Goal: Entertainment & Leisure: Browse casually

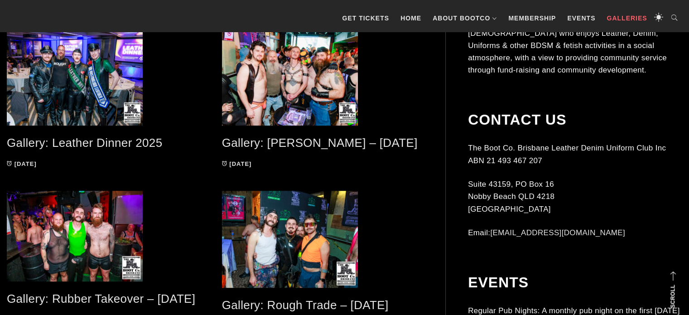
scroll to position [374, 0]
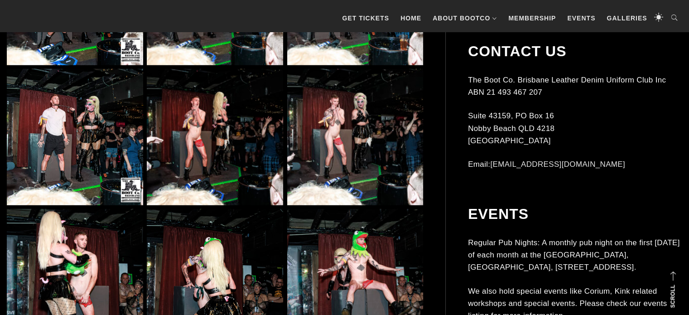
scroll to position [5873, 0]
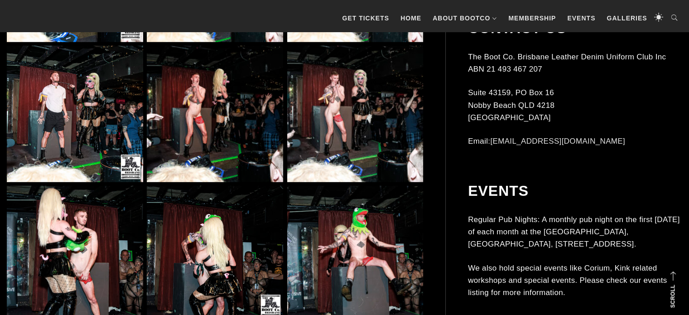
click at [226, 86] on img at bounding box center [215, 114] width 136 height 136
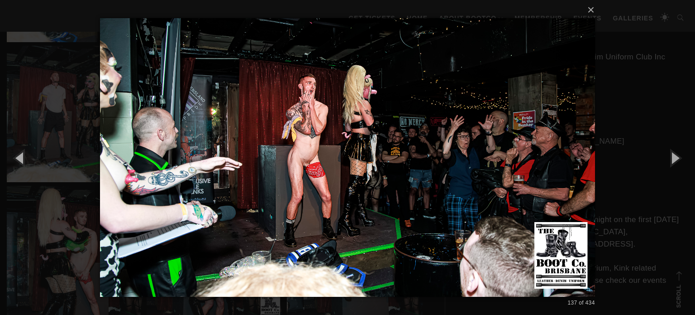
click at [29, 124] on div "× 137 of 434 Loading..." at bounding box center [347, 157] width 695 height 315
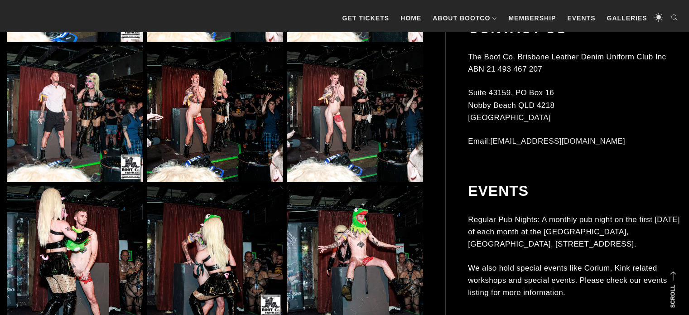
click at [65, 111] on img at bounding box center [75, 114] width 136 height 136
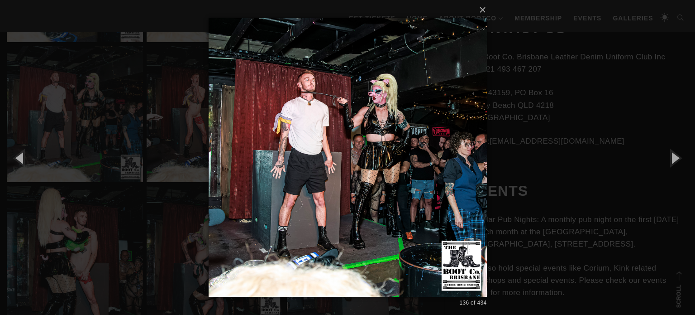
click at [338, 134] on img at bounding box center [348, 157] width 278 height 315
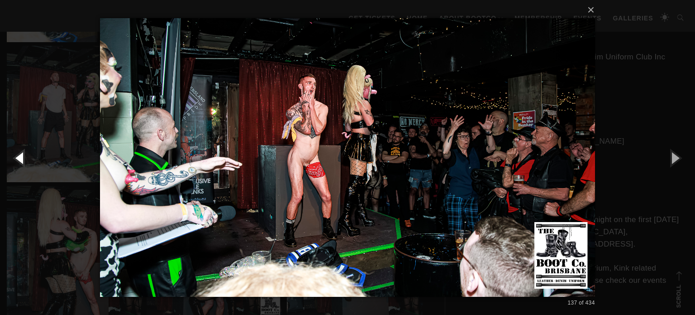
click at [19, 159] on button "button" at bounding box center [20, 158] width 41 height 50
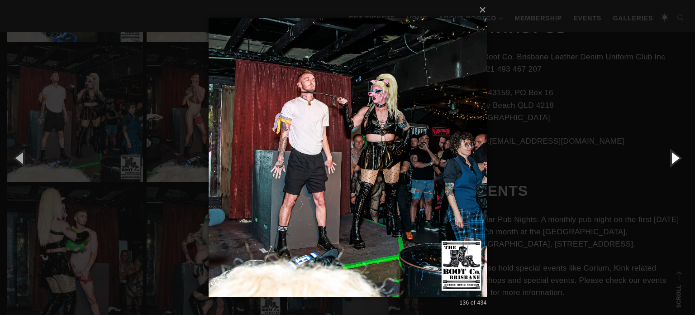
click at [676, 151] on button "button" at bounding box center [675, 158] width 41 height 50
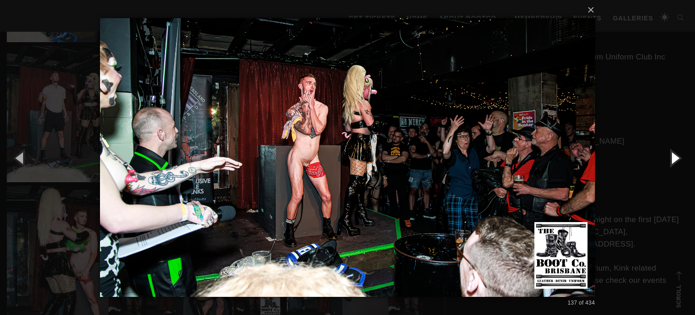
click at [663, 148] on button "button" at bounding box center [675, 158] width 41 height 50
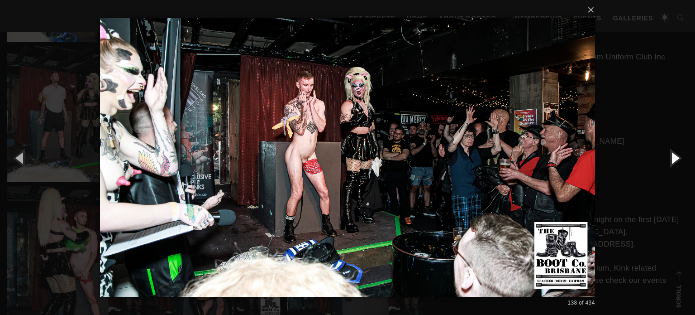
click at [672, 155] on button "button" at bounding box center [675, 158] width 41 height 50
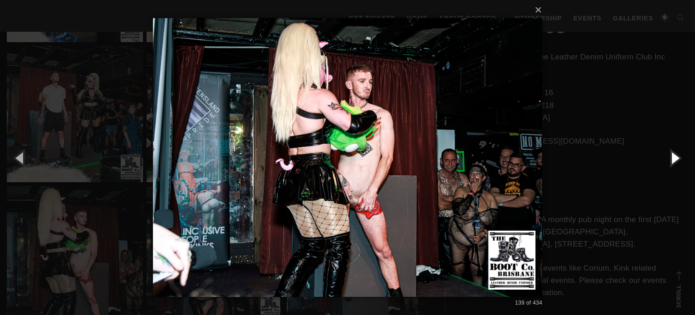
click at [672, 155] on button "button" at bounding box center [675, 158] width 41 height 50
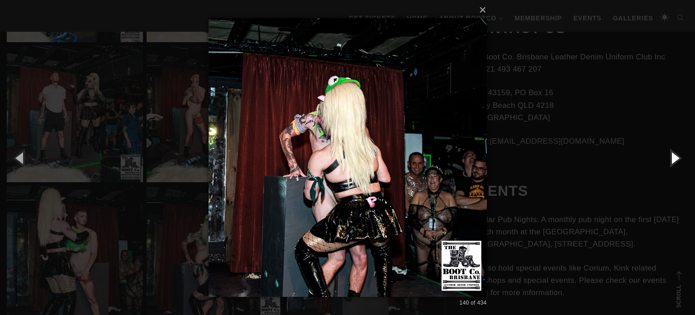
click at [672, 155] on button "button" at bounding box center [675, 158] width 41 height 50
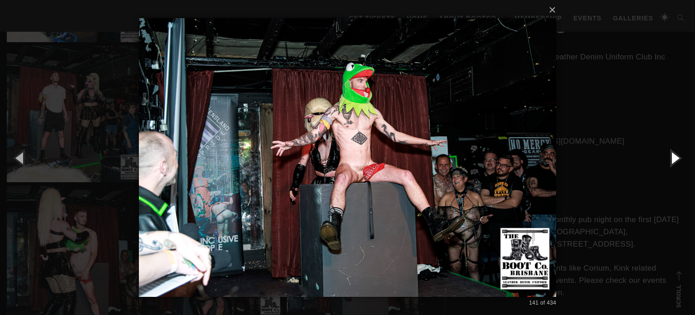
click at [672, 155] on button "button" at bounding box center [675, 158] width 41 height 50
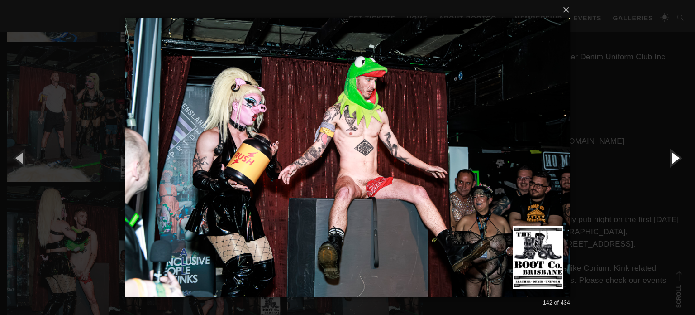
click at [672, 155] on button "button" at bounding box center [675, 158] width 41 height 50
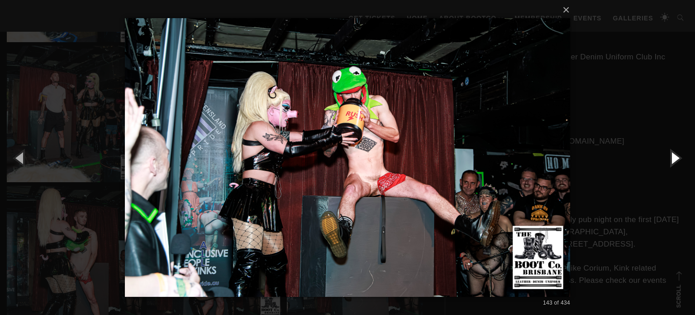
click at [672, 155] on button "button" at bounding box center [675, 158] width 41 height 50
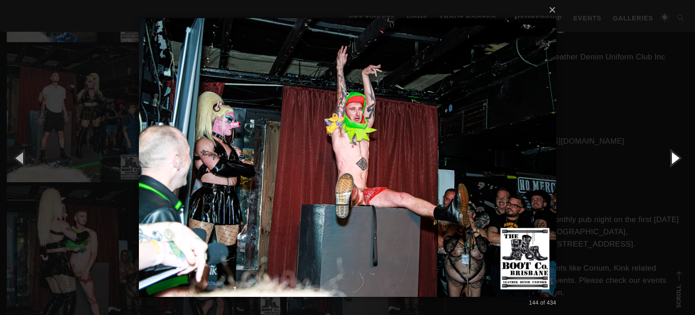
click at [672, 155] on button "button" at bounding box center [675, 158] width 41 height 50
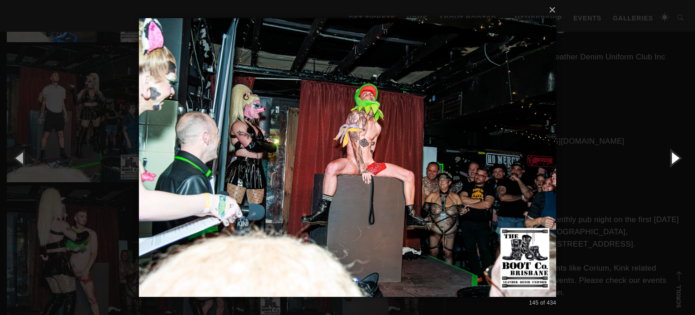
click at [672, 152] on button "button" at bounding box center [675, 158] width 41 height 50
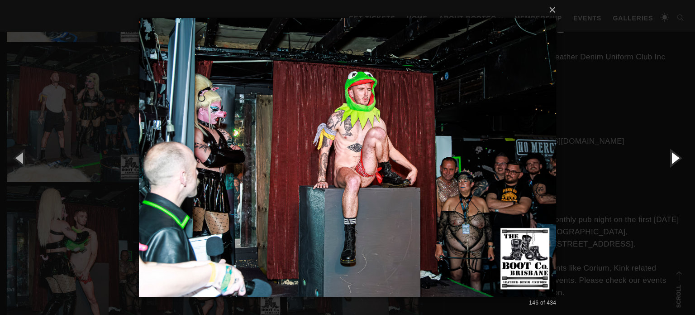
click at [672, 152] on button "button" at bounding box center [675, 158] width 41 height 50
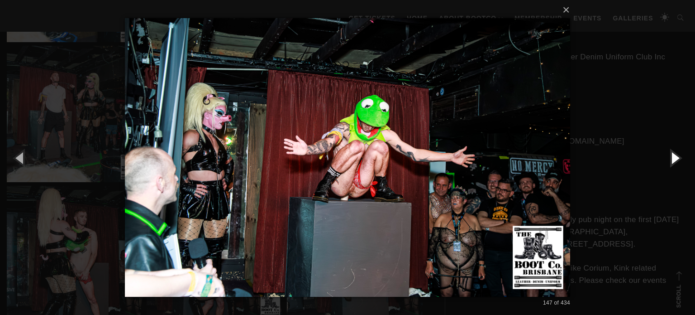
click at [672, 152] on button "button" at bounding box center [675, 158] width 41 height 50
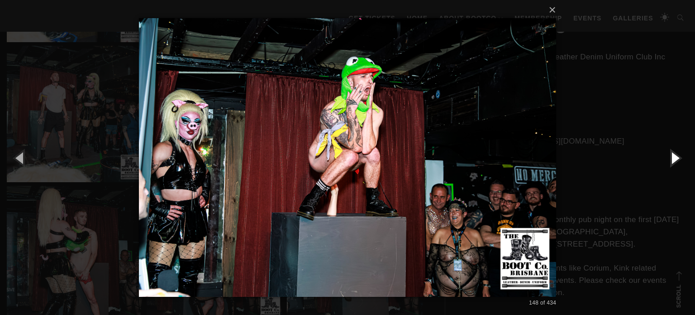
click at [672, 152] on button "button" at bounding box center [675, 158] width 41 height 50
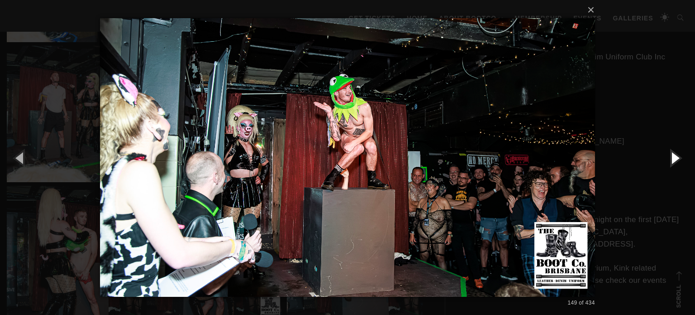
click at [672, 152] on button "button" at bounding box center [675, 158] width 41 height 50
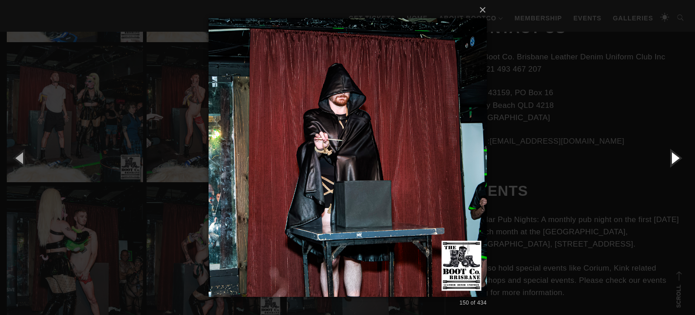
click at [672, 152] on button "button" at bounding box center [675, 158] width 41 height 50
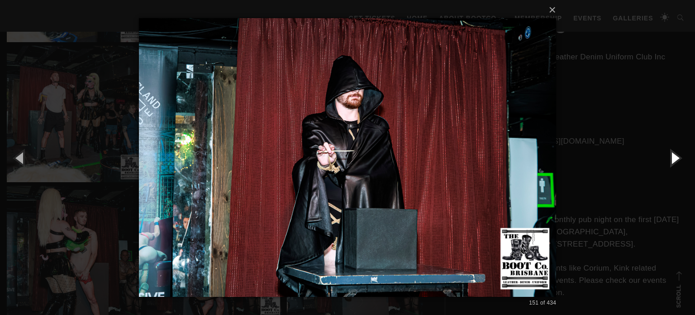
click at [672, 152] on button "button" at bounding box center [675, 158] width 41 height 50
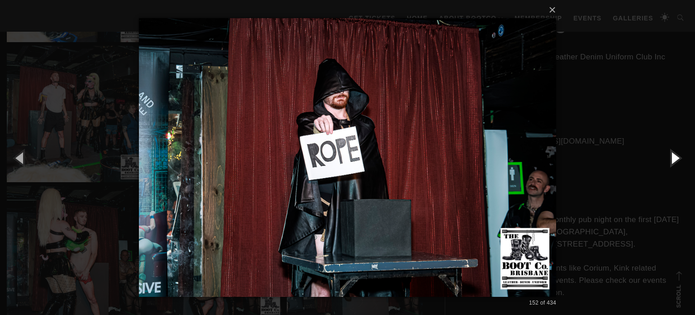
click at [672, 152] on button "button" at bounding box center [675, 158] width 41 height 50
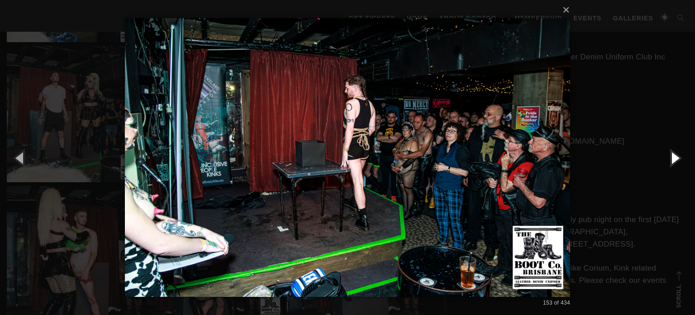
click at [672, 152] on button "button" at bounding box center [675, 158] width 41 height 50
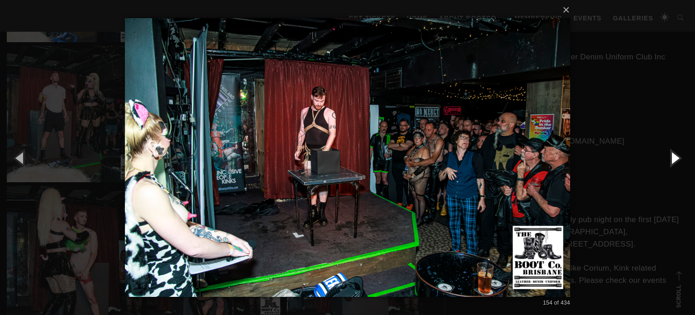
click at [672, 152] on button "button" at bounding box center [675, 158] width 41 height 50
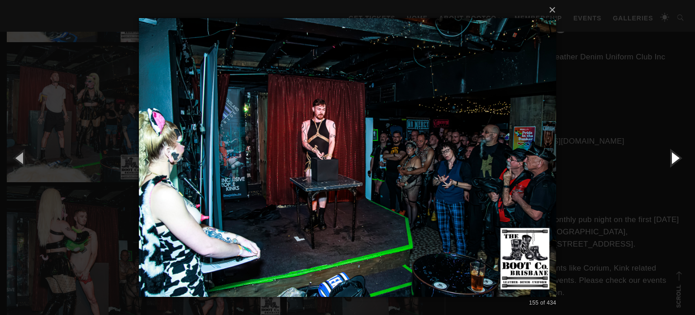
click at [672, 152] on button "button" at bounding box center [675, 158] width 41 height 50
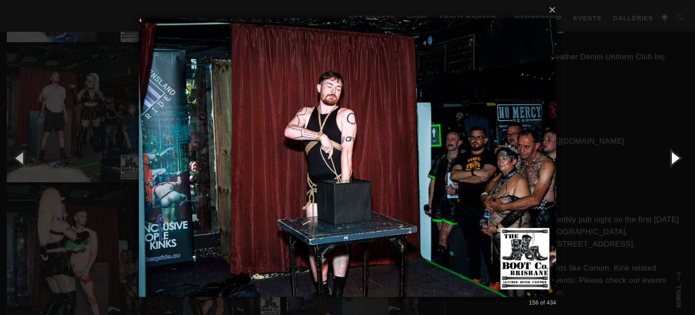
click at [672, 152] on button "button" at bounding box center [675, 158] width 41 height 50
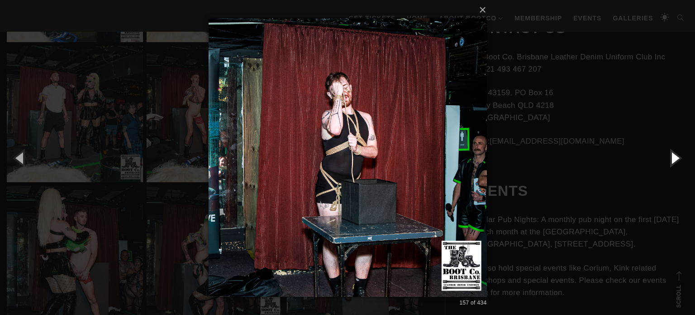
click at [672, 152] on button "button" at bounding box center [675, 158] width 41 height 50
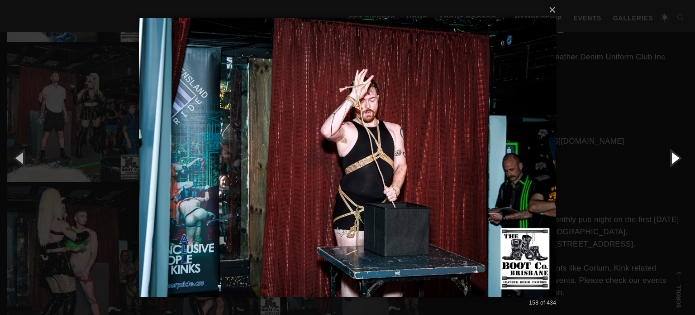
click at [672, 152] on button "button" at bounding box center [675, 158] width 41 height 50
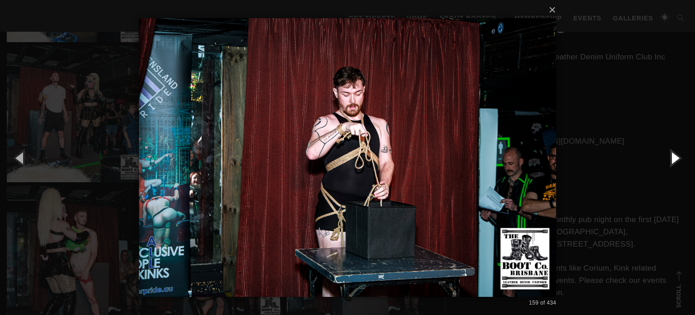
click at [672, 152] on button "button" at bounding box center [675, 158] width 41 height 50
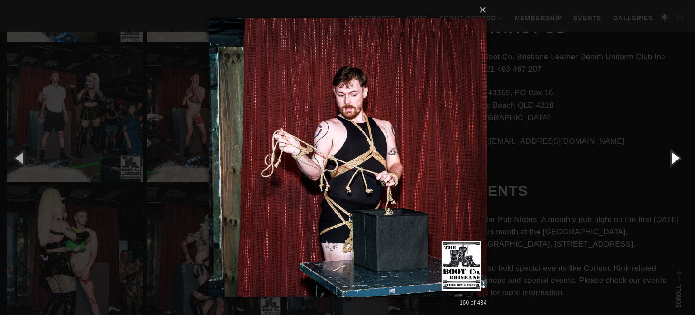
click at [672, 152] on button "button" at bounding box center [675, 158] width 41 height 50
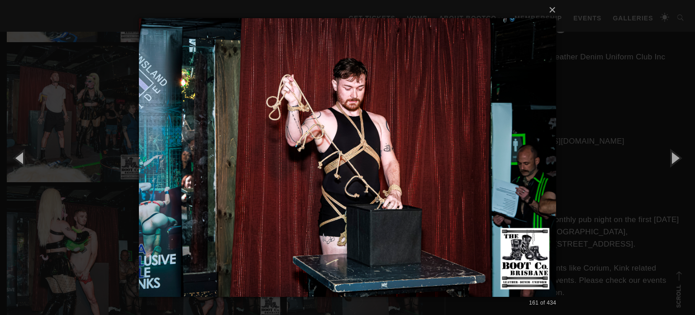
click at [634, 110] on div "× 161 of 434 Loading..." at bounding box center [347, 157] width 695 height 315
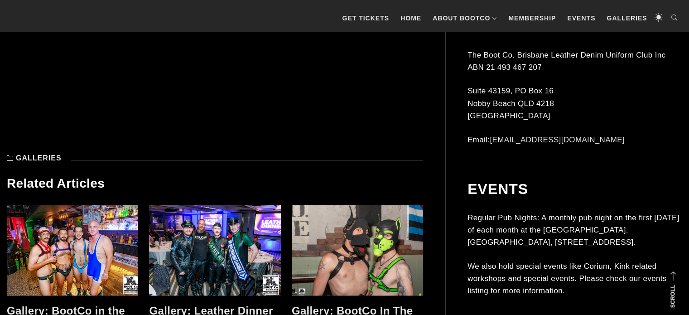
scroll to position [18433, 0]
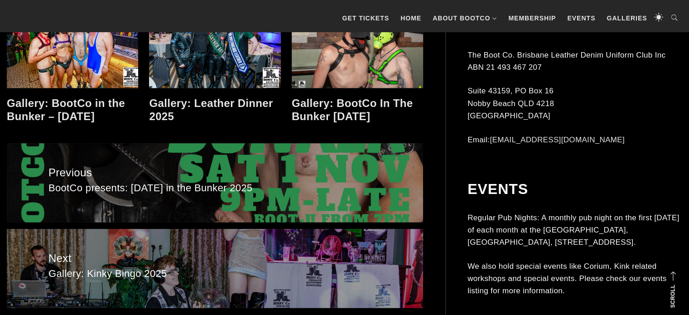
drag, startPoint x: 695, startPoint y: 226, endPoint x: 676, endPoint y: 300, distance: 76.6
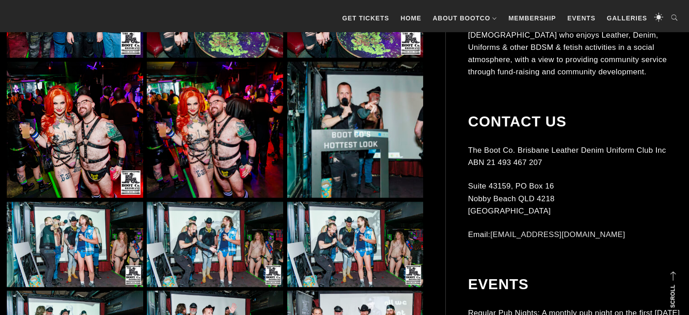
scroll to position [912, 0]
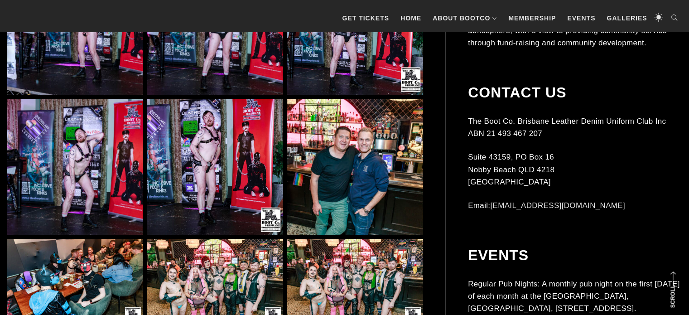
scroll to position [10907, 0]
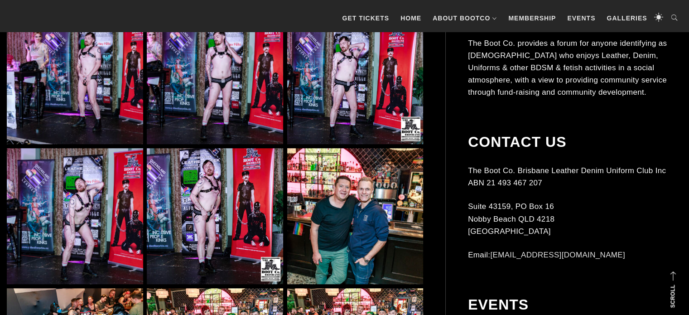
click at [340, 130] on img at bounding box center [355, 76] width 136 height 136
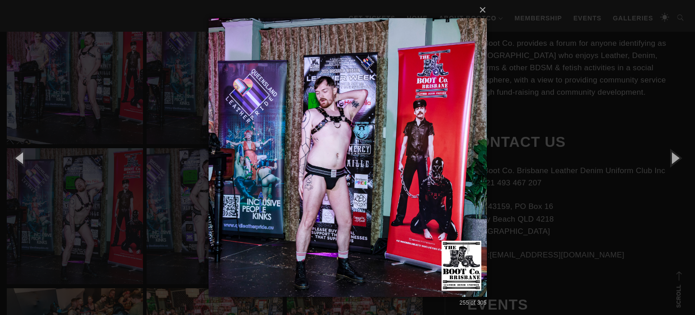
click at [570, 128] on div "× 255 of 305 Loading..." at bounding box center [347, 157] width 695 height 315
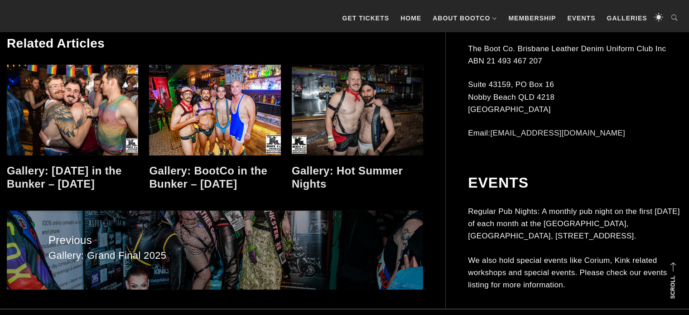
scroll to position [13202, 0]
